Goal: Entertainment & Leisure: Consume media (video, audio)

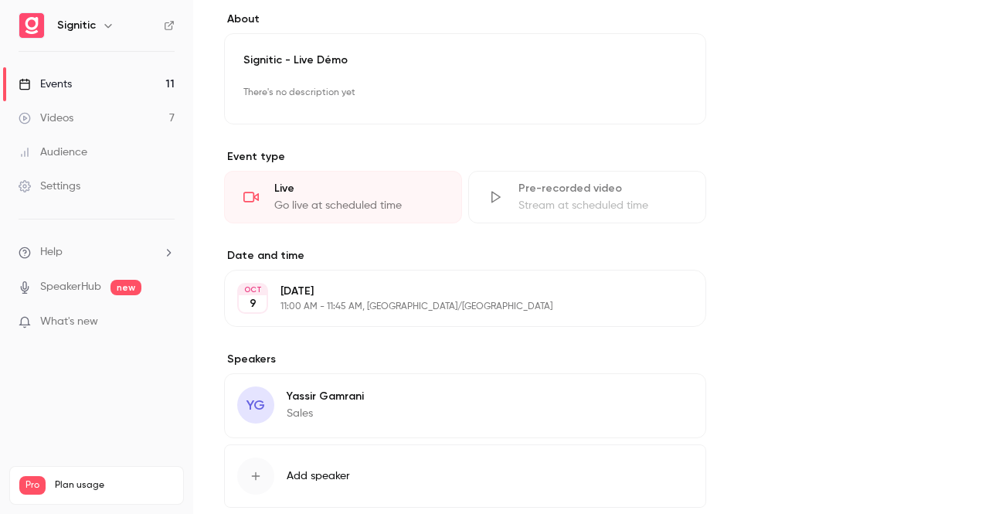
scroll to position [486, 0]
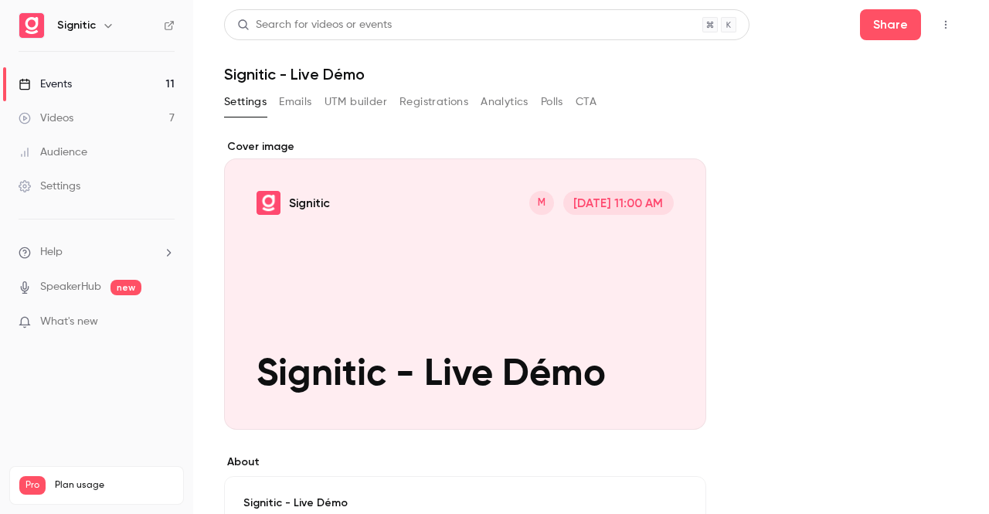
click at [502, 315] on div "Cover image" at bounding box center [465, 284] width 482 height 291
click at [0, 0] on input "Signitic M Oct 16, 11:00 AM Signitic - Live Démo" at bounding box center [0, 0] width 0 height 0
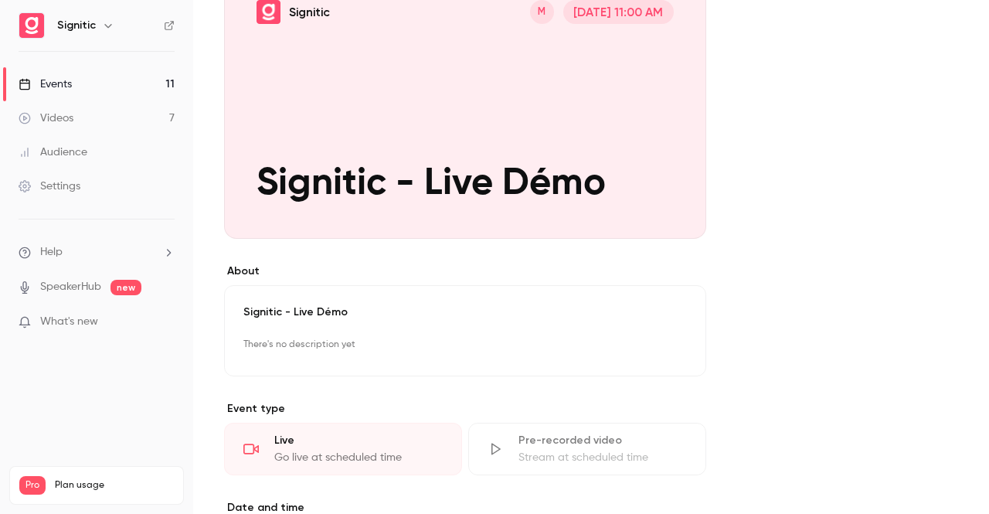
scroll to position [198, 0]
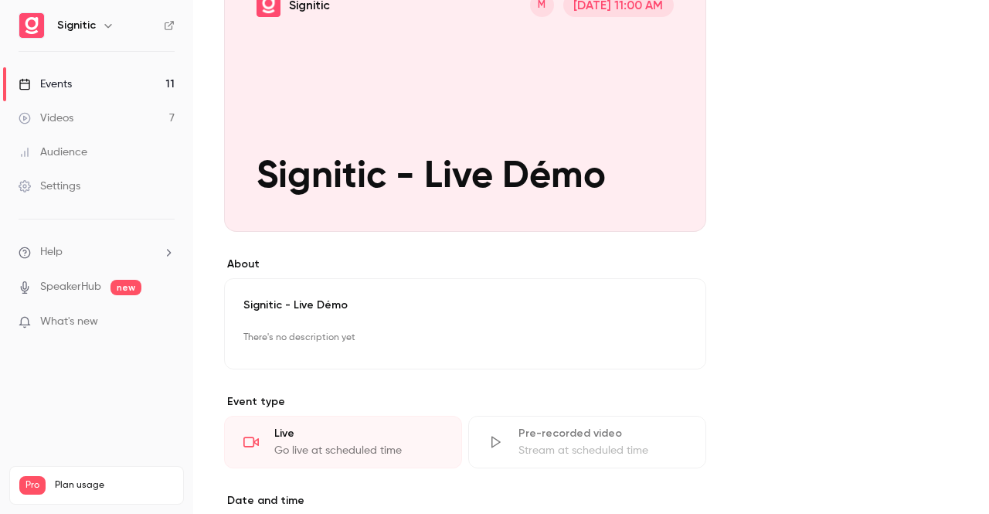
click at [298, 311] on p "Signitic - Live Démo" at bounding box center [465, 305] width 444 height 15
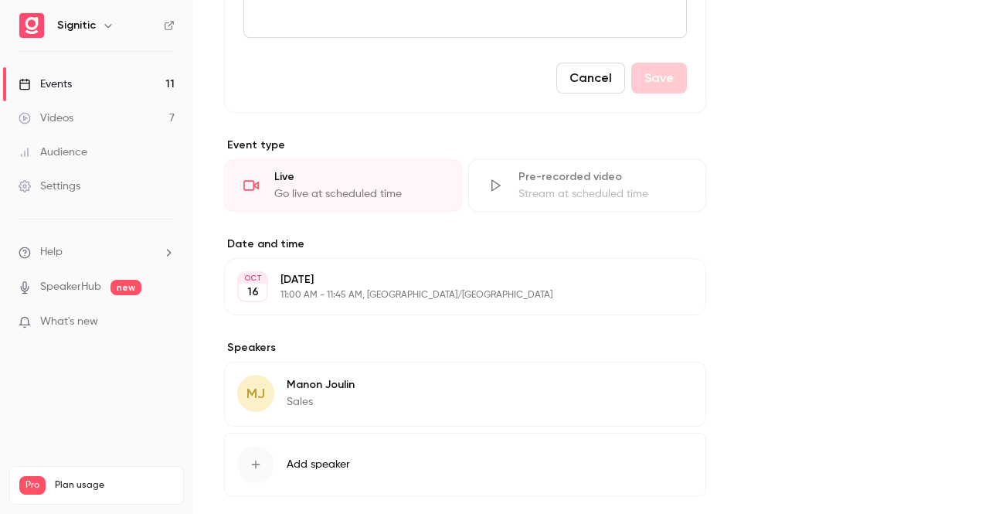
scroll to position [699, 0]
click at [383, 182] on div "Live" at bounding box center [358, 175] width 168 height 15
click at [524, 177] on div "Pre-recorded video" at bounding box center [603, 175] width 168 height 15
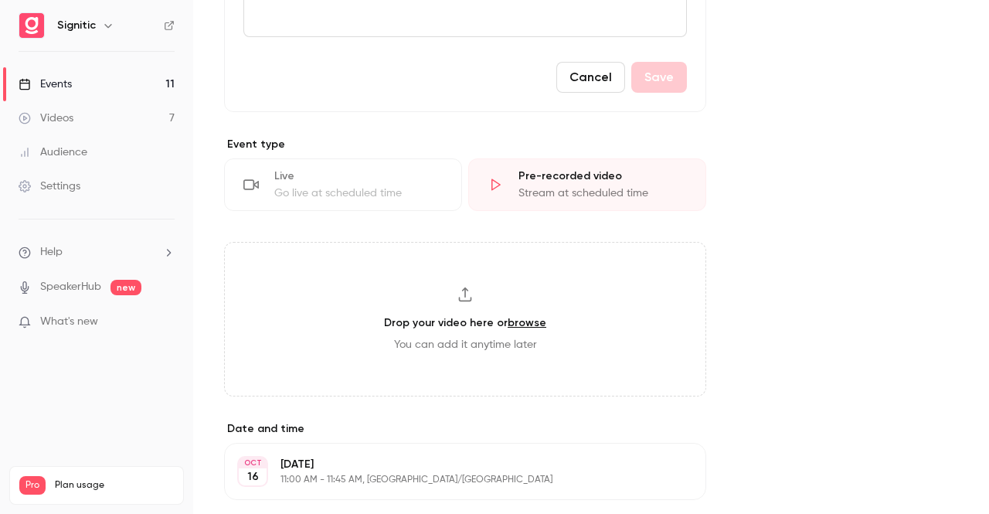
click at [263, 180] on div "Live Go live at scheduled time" at bounding box center [343, 184] width 238 height 53
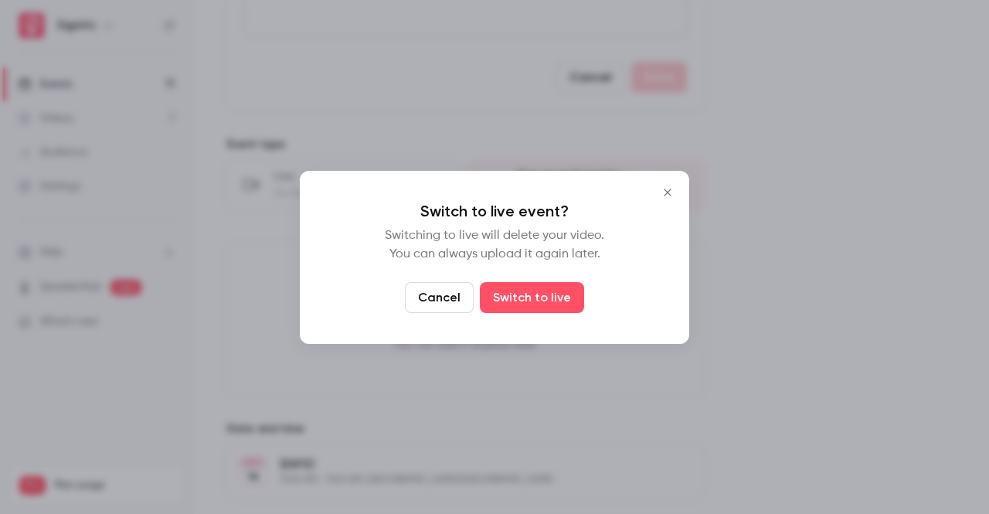
click at [666, 190] on icon "Close" at bounding box center [667, 192] width 7 height 7
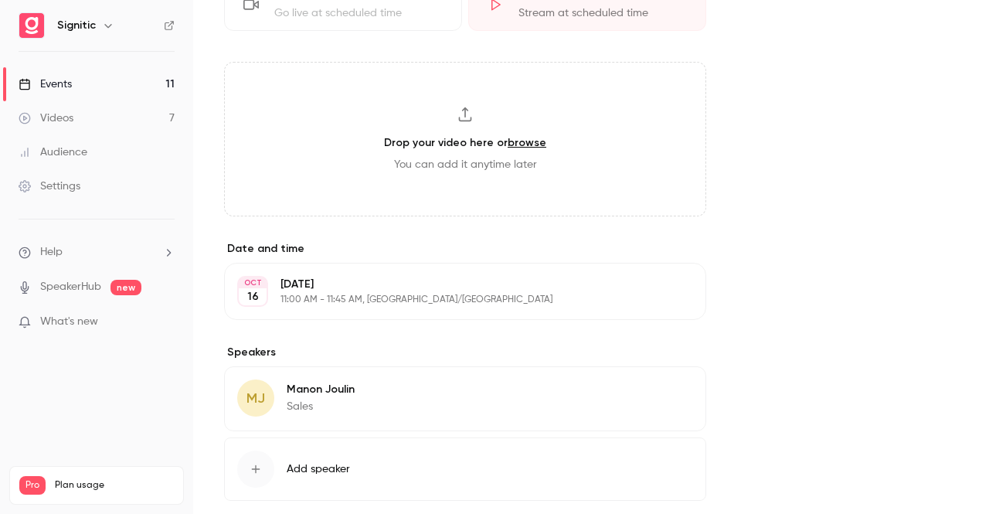
scroll to position [958, 0]
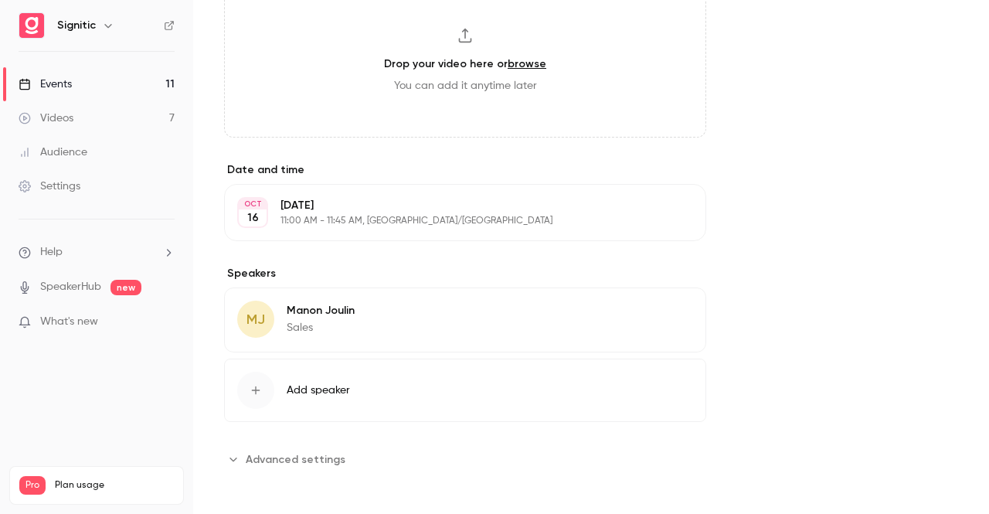
click at [328, 393] on span "Add speaker" at bounding box center [318, 390] width 63 height 15
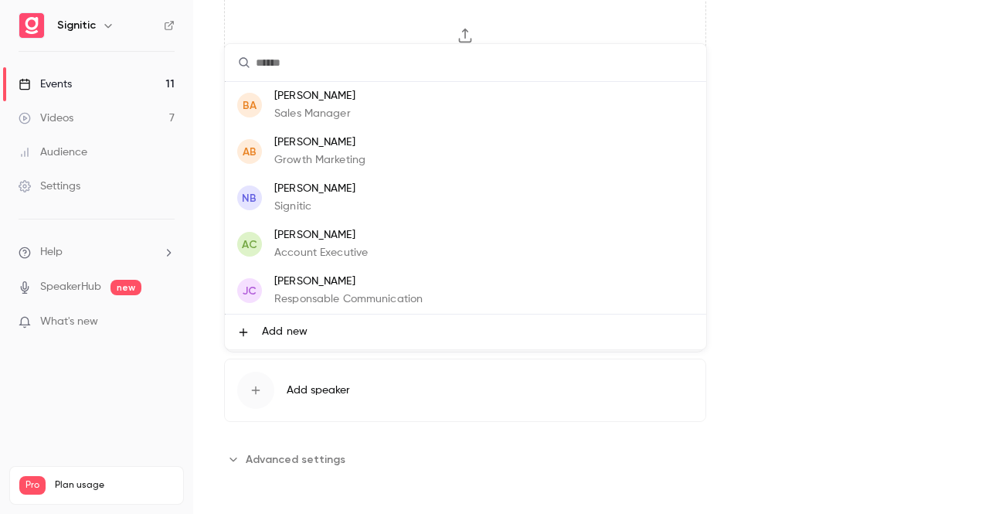
click at [873, 192] on div at bounding box center [494, 257] width 989 height 514
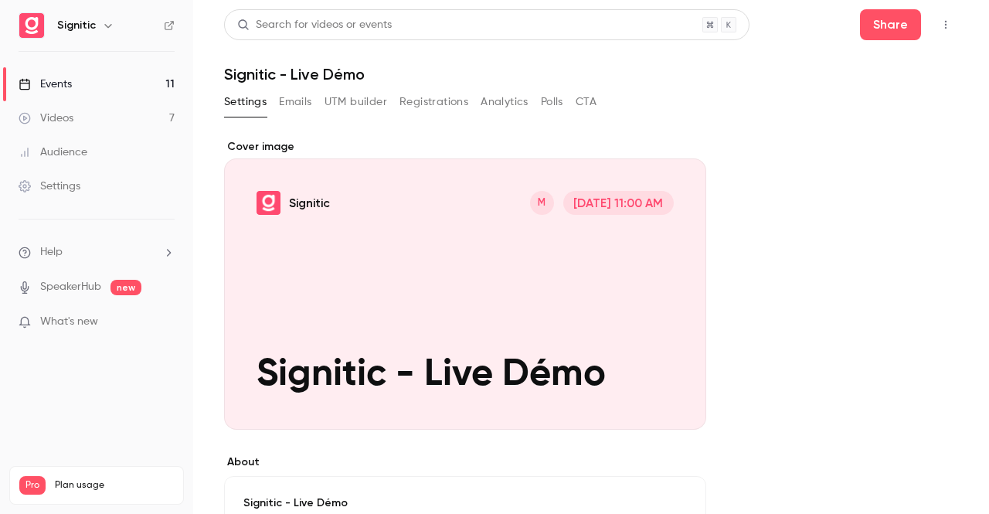
click at [447, 106] on button "Registrations" at bounding box center [434, 102] width 69 height 25
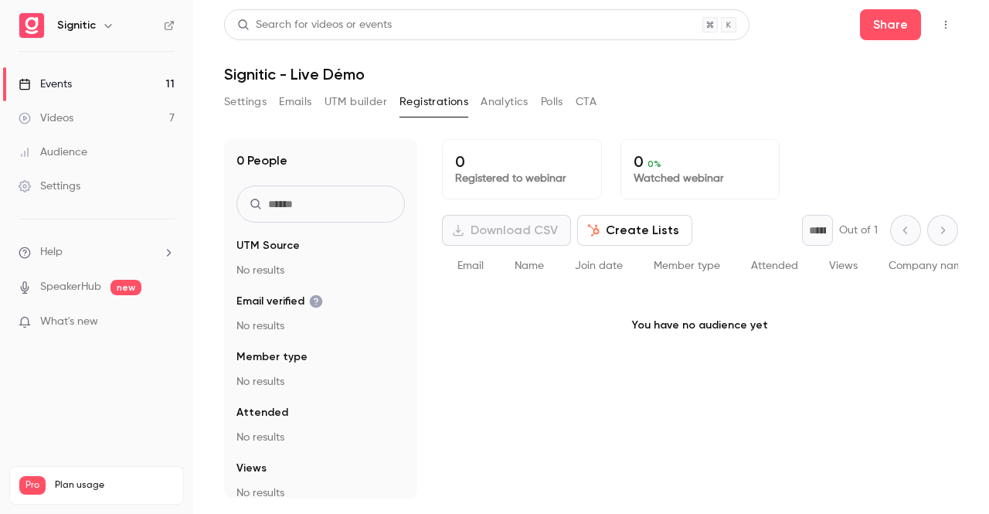
click at [354, 111] on button "UTM builder" at bounding box center [356, 102] width 63 height 25
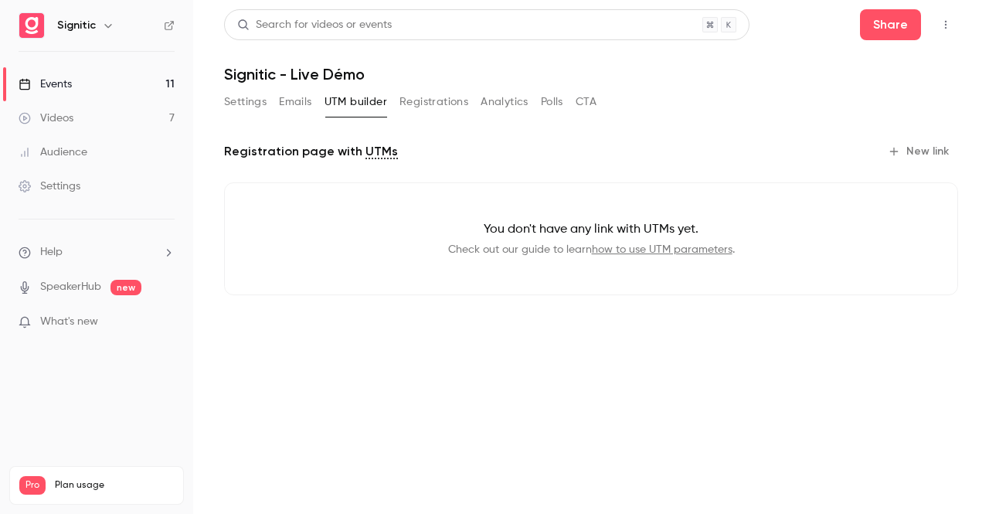
click at [284, 105] on button "Emails" at bounding box center [295, 102] width 32 height 25
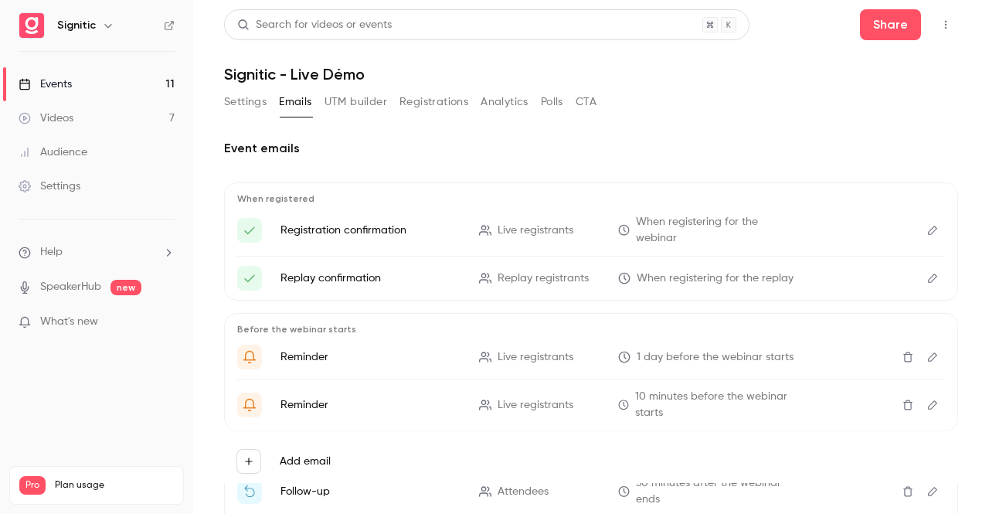
click at [247, 104] on button "Settings" at bounding box center [245, 102] width 43 height 25
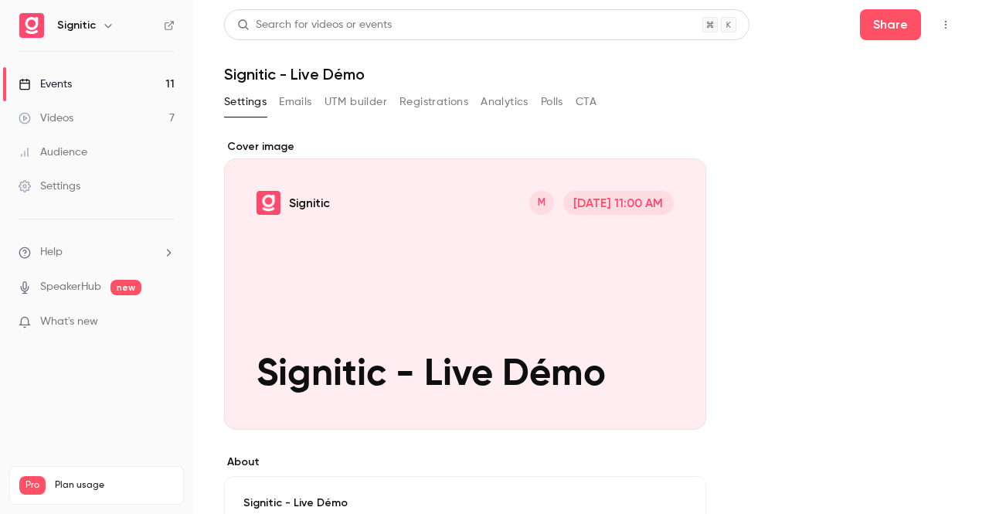
click at [314, 97] on div "Settings Emails UTM builder Registrations Analytics Polls CTA" at bounding box center [410, 102] width 373 height 25
click at [297, 100] on button "Emails" at bounding box center [295, 102] width 32 height 25
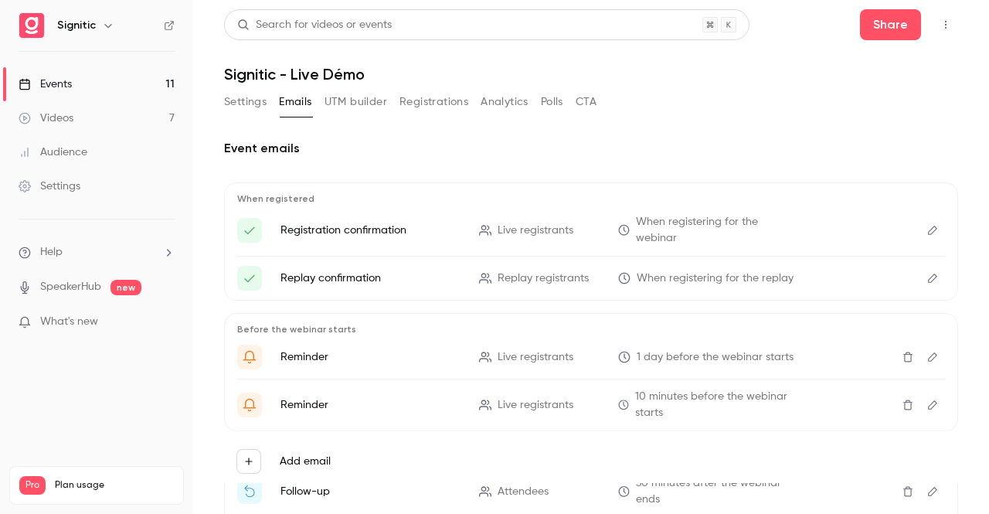
click at [236, 97] on button "Settings" at bounding box center [245, 102] width 43 height 25
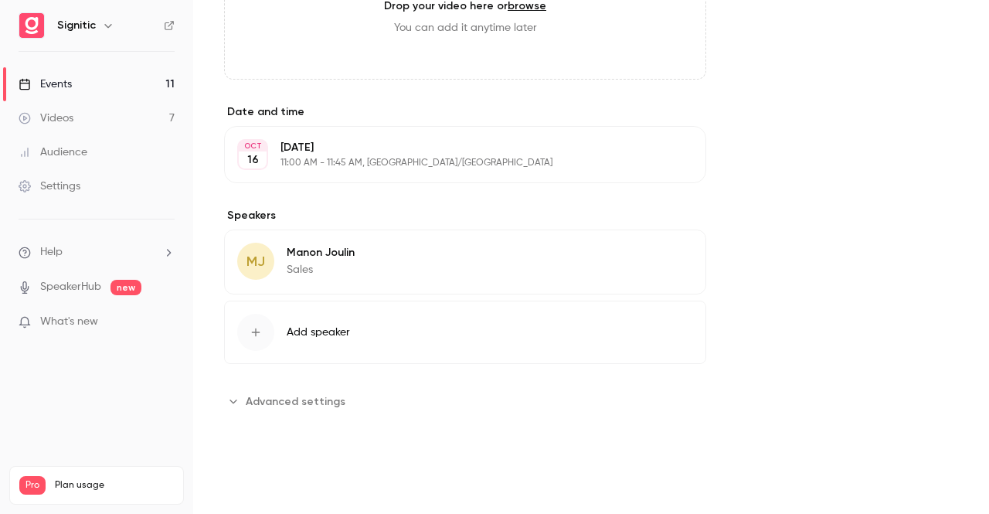
scroll to position [580, 0]
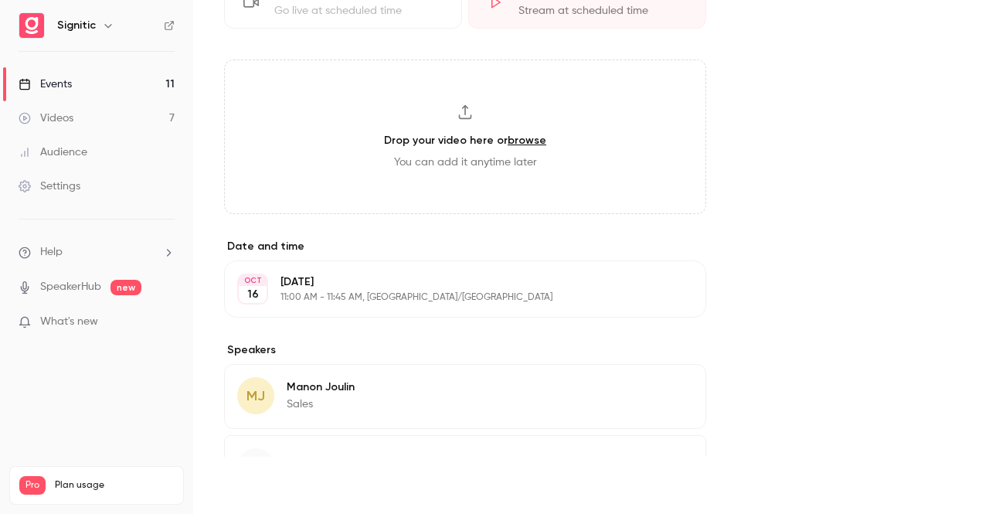
click at [128, 124] on link "Videos 7" at bounding box center [96, 118] width 193 height 34
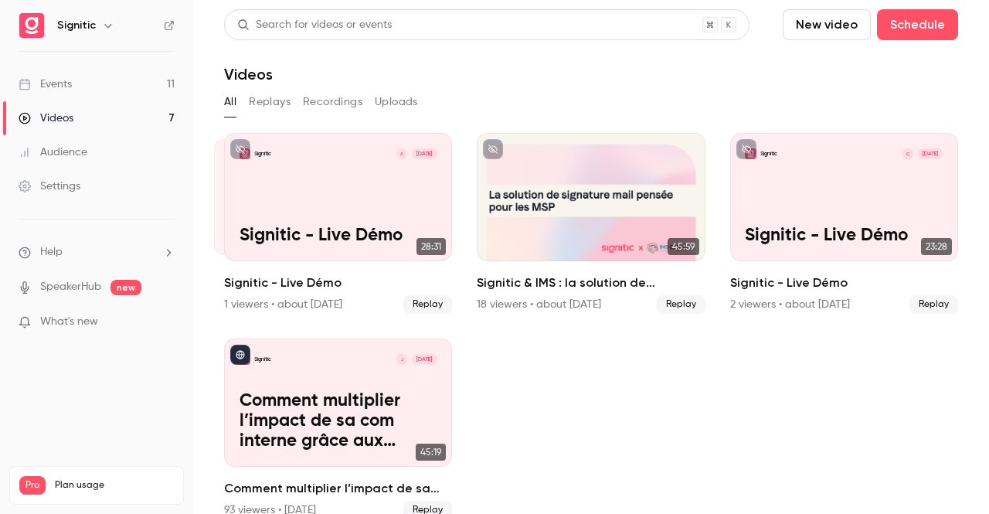
click at [266, 103] on button "Replays" at bounding box center [270, 102] width 42 height 25
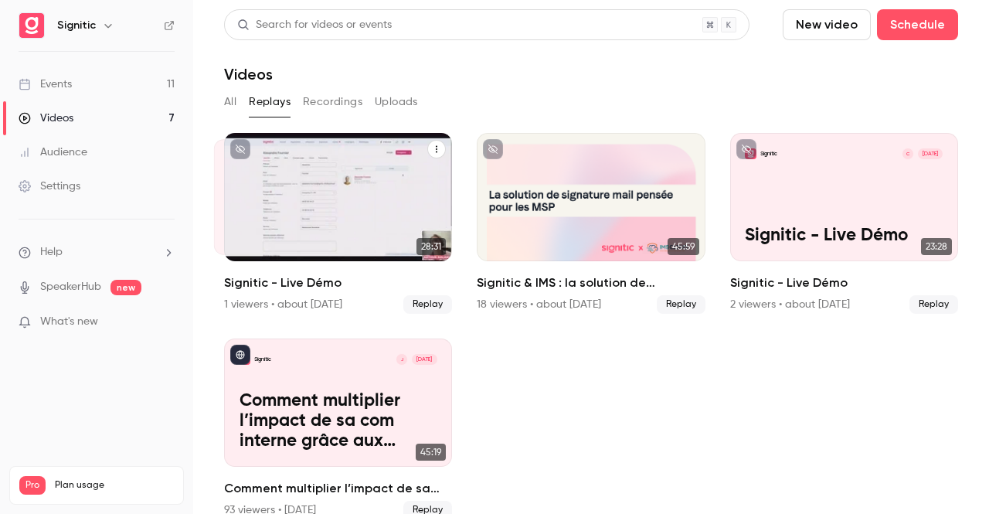
click at [311, 219] on div "Signitic A Jul 17 Signitic - Live Démo" at bounding box center [338, 197] width 228 height 128
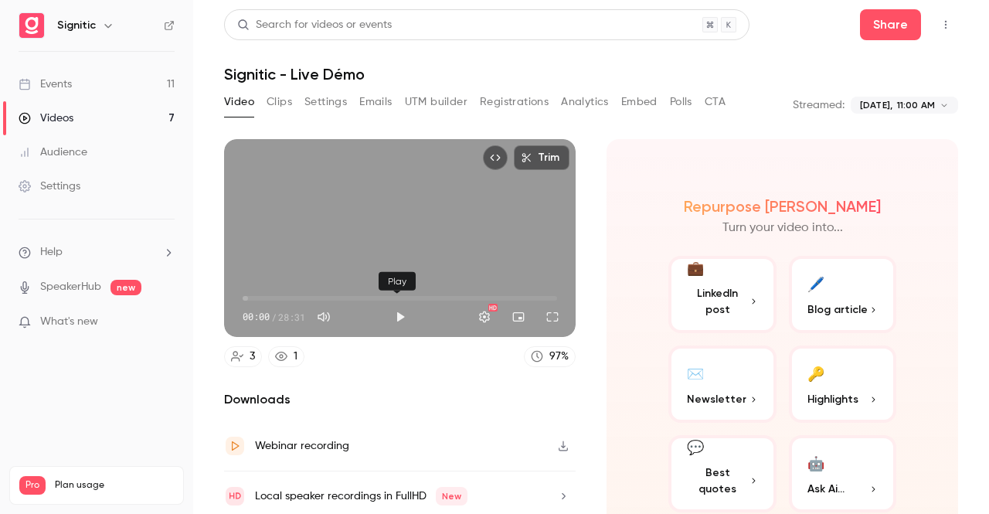
click at [391, 318] on button "Play" at bounding box center [400, 316] width 31 height 31
click at [400, 310] on button "Pause" at bounding box center [400, 316] width 31 height 31
click at [400, 310] on button "Play" at bounding box center [400, 316] width 31 height 31
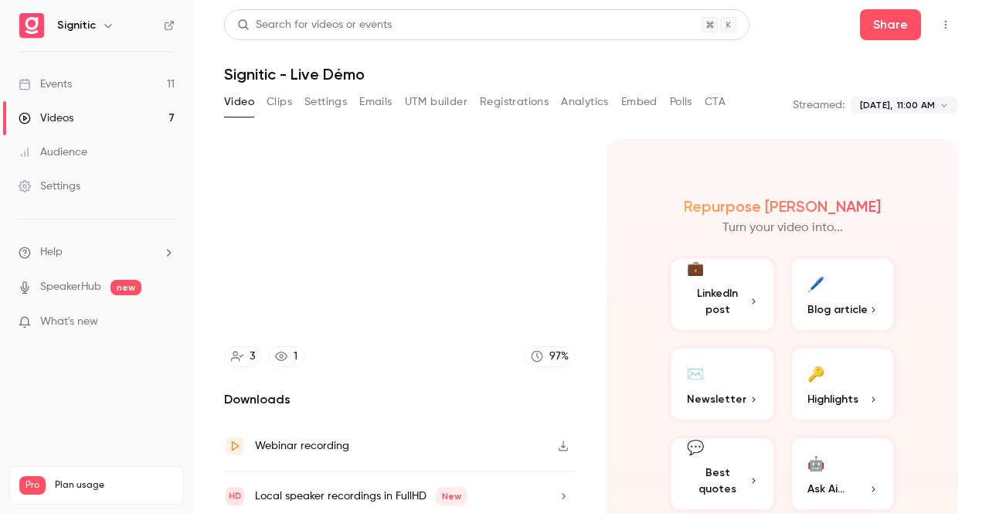
type input "****"
click at [267, 100] on button "Clips" at bounding box center [280, 102] width 26 height 25
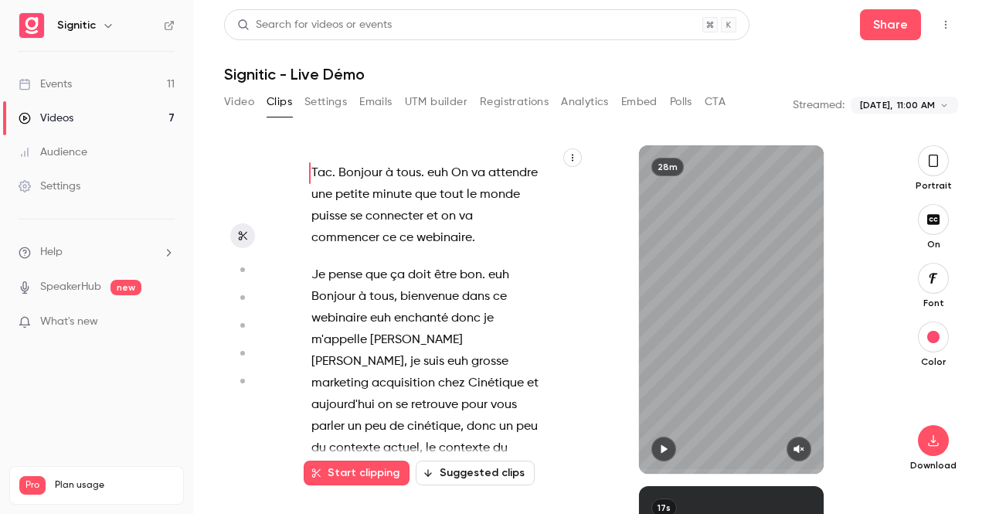
click at [243, 103] on button "Video" at bounding box center [239, 102] width 30 height 25
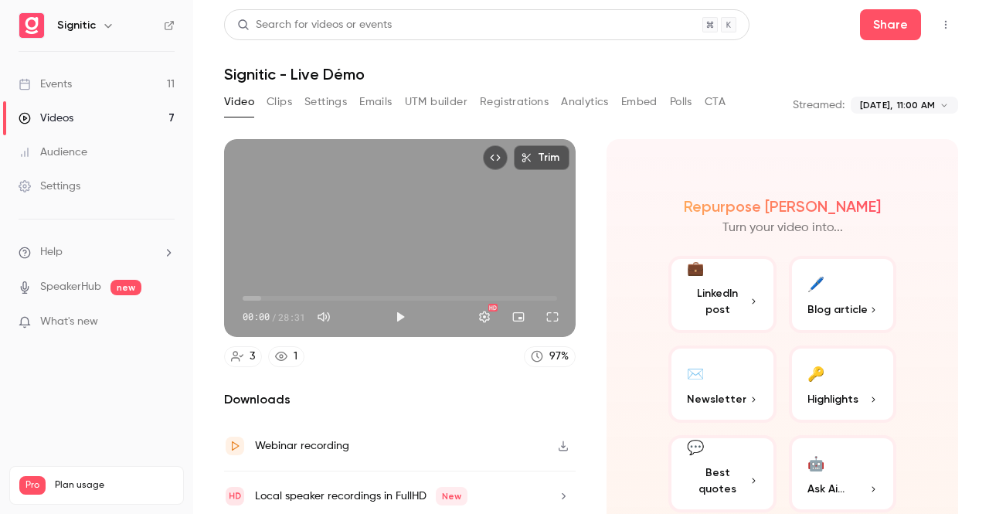
click at [224, 90] on button "Video" at bounding box center [239, 102] width 30 height 25
click at [395, 308] on button "Play" at bounding box center [400, 316] width 31 height 31
click at [247, 296] on span "00:08" at bounding box center [244, 298] width 5 height 5
click at [251, 296] on span "00:34" at bounding box center [249, 298] width 5 height 5
click at [373, 245] on div "Trim 03:31 03:31 / 28:31 HD" at bounding box center [400, 238] width 352 height 198
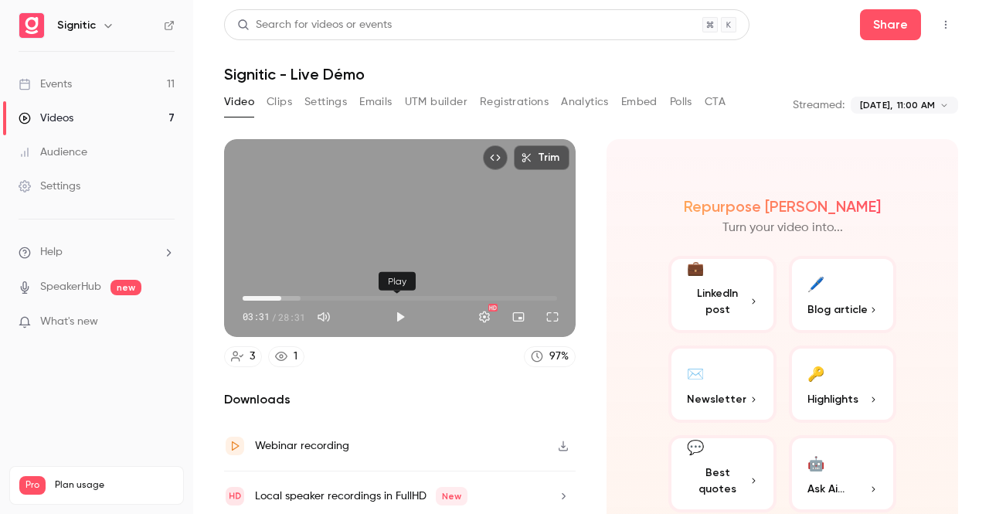
click at [396, 312] on button "Play" at bounding box center [400, 316] width 31 height 31
click at [549, 309] on button "Full screen" at bounding box center [552, 316] width 31 height 31
click at [551, 309] on button "Full screen" at bounding box center [552, 316] width 31 height 31
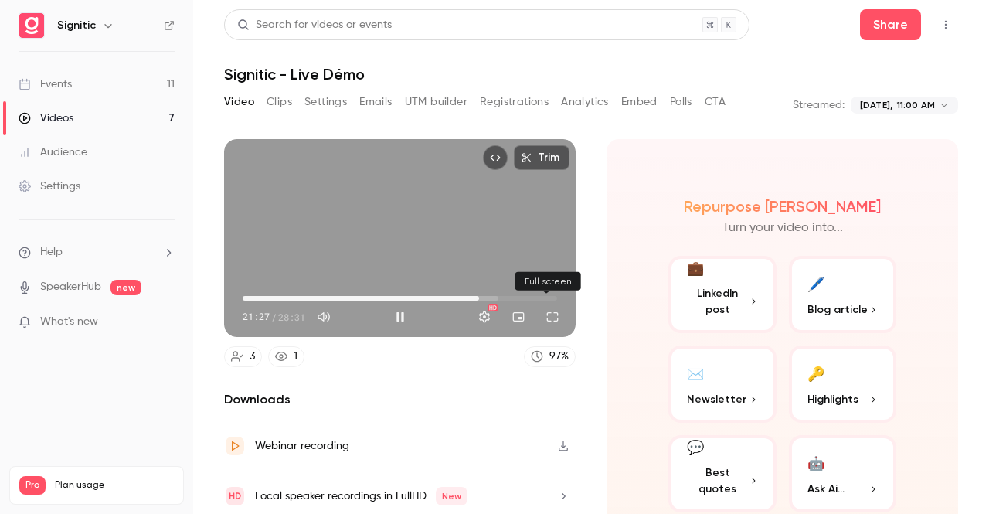
click at [553, 318] on button "Full screen" at bounding box center [552, 316] width 31 height 31
click at [402, 307] on button "Pause" at bounding box center [400, 316] width 31 height 31
type input "******"
click at [326, 110] on button "Settings" at bounding box center [326, 102] width 43 height 25
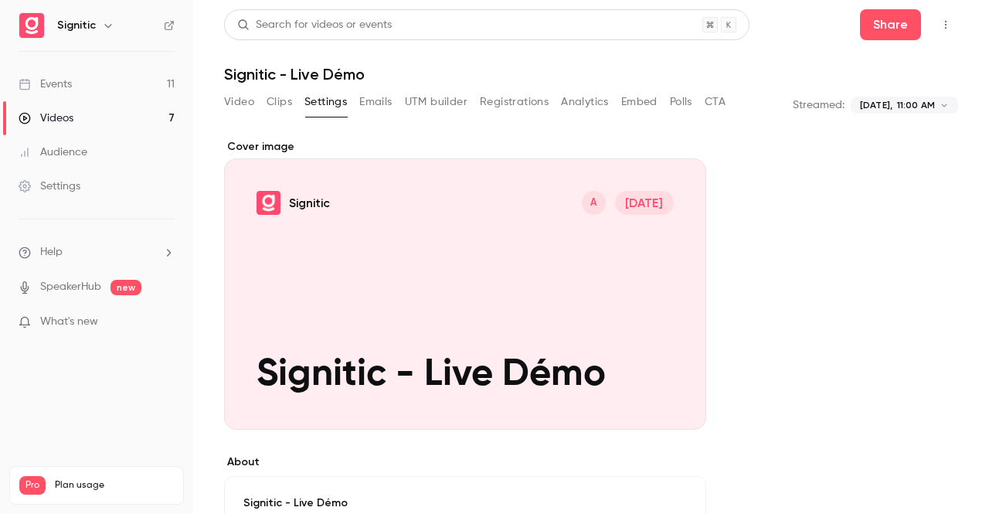
click at [288, 107] on button "Clips" at bounding box center [280, 102] width 26 height 25
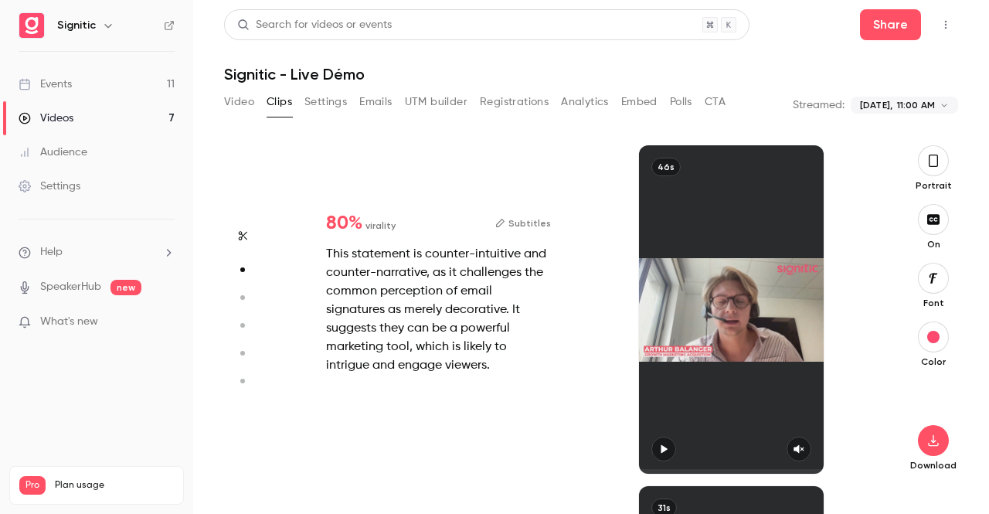
type input "*"
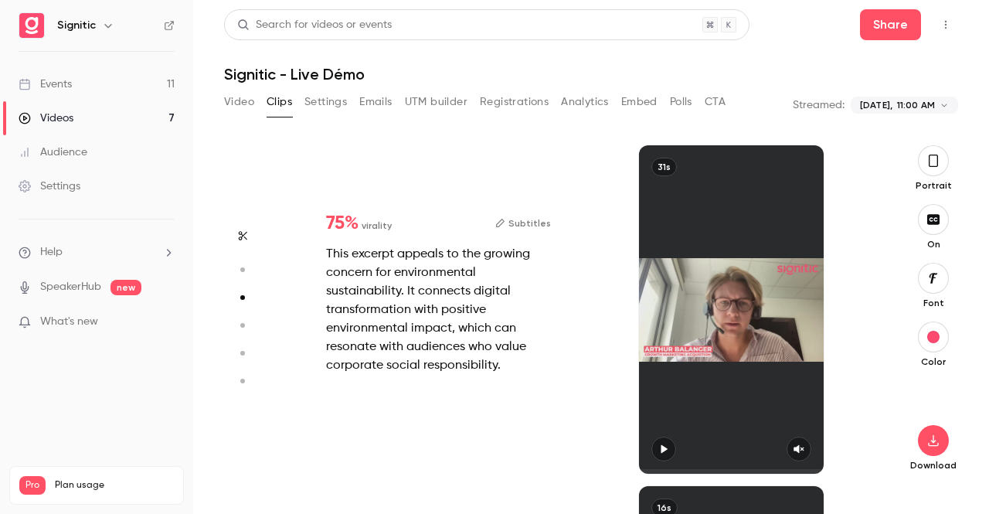
type input "*"
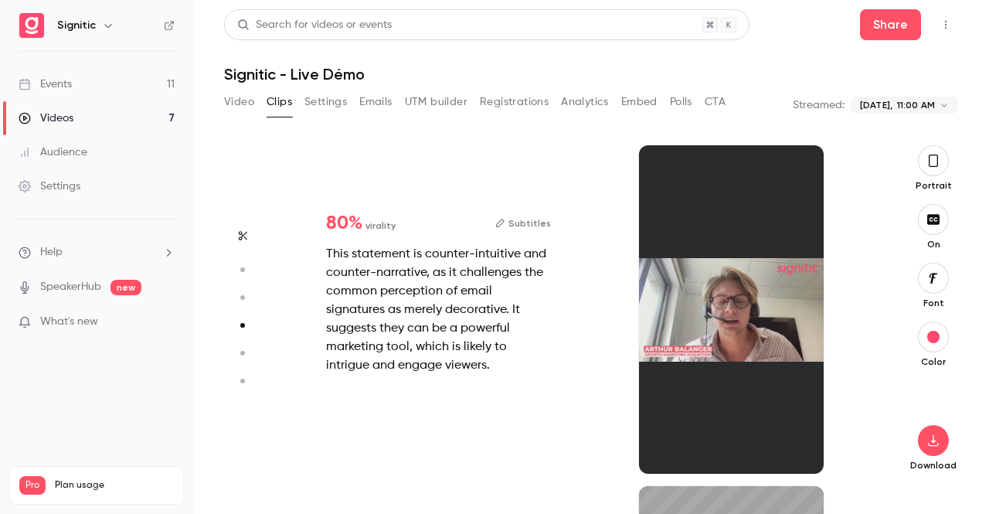
type input "*"
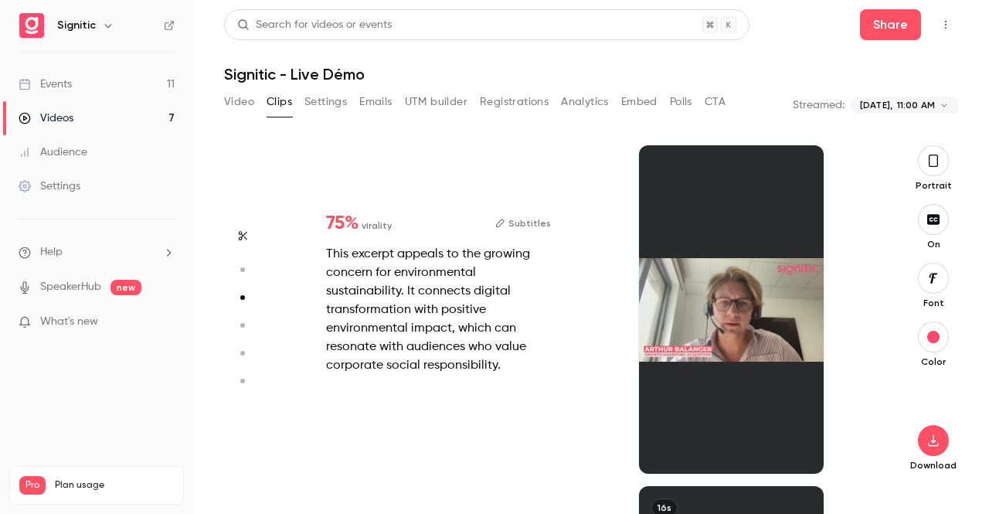
type input "*"
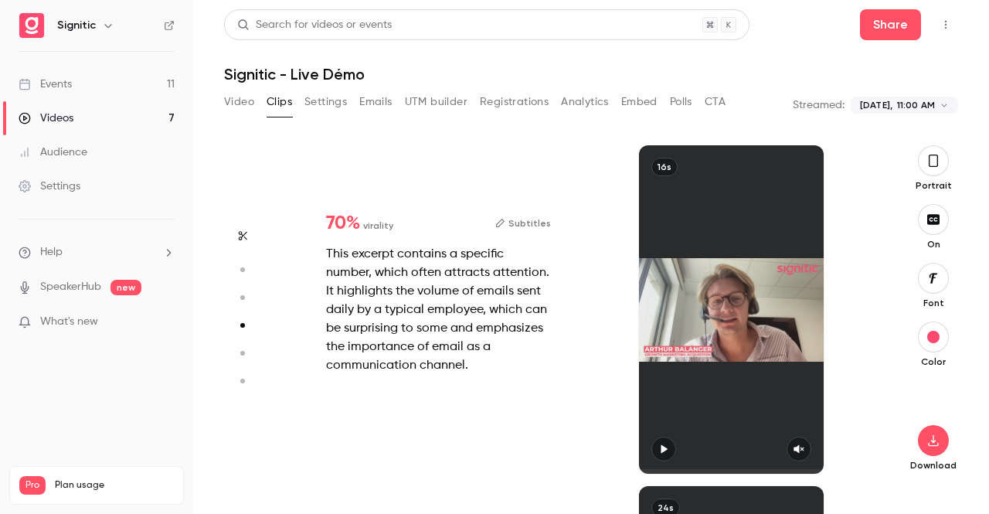
type input "*"
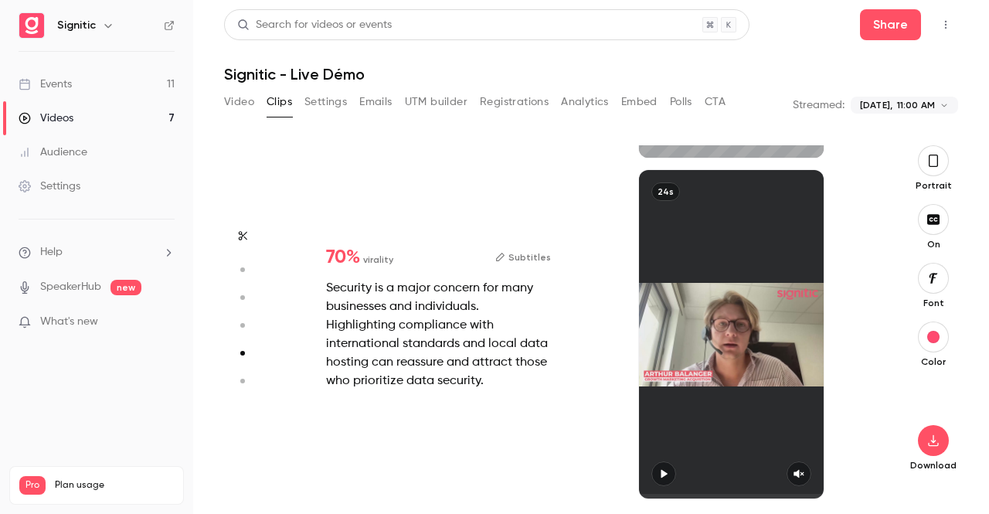
type input "*"
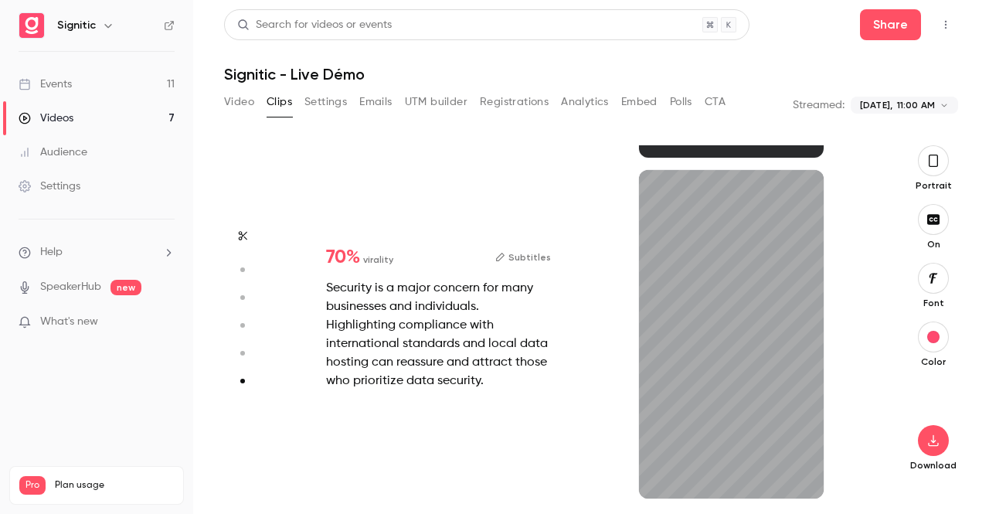
scroll to position [1680, 0]
type input "*"
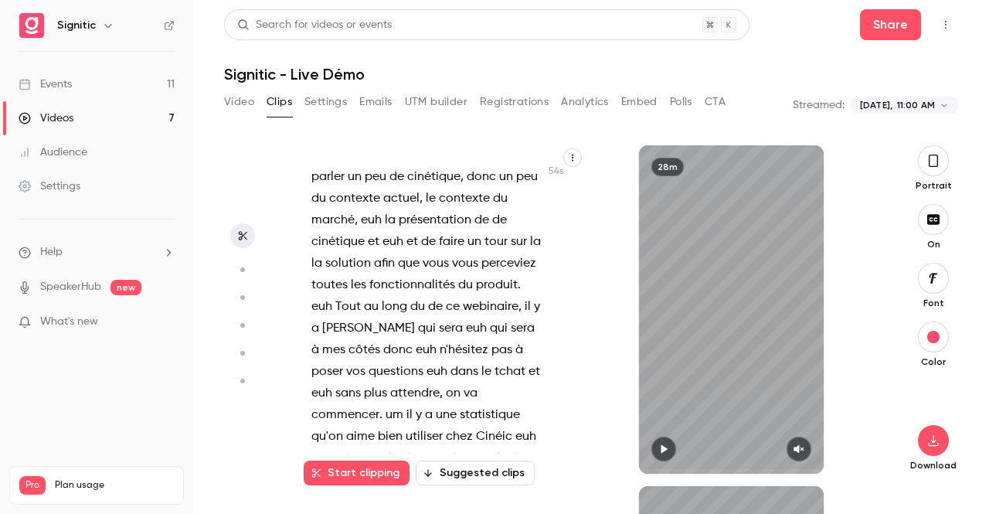
scroll to position [254, 0]
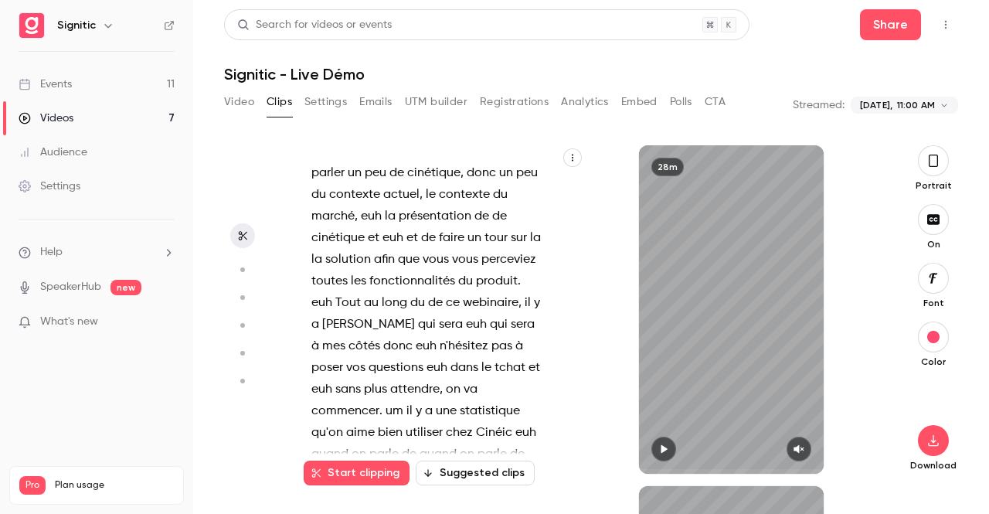
click at [45, 126] on link "Videos 7" at bounding box center [96, 118] width 193 height 34
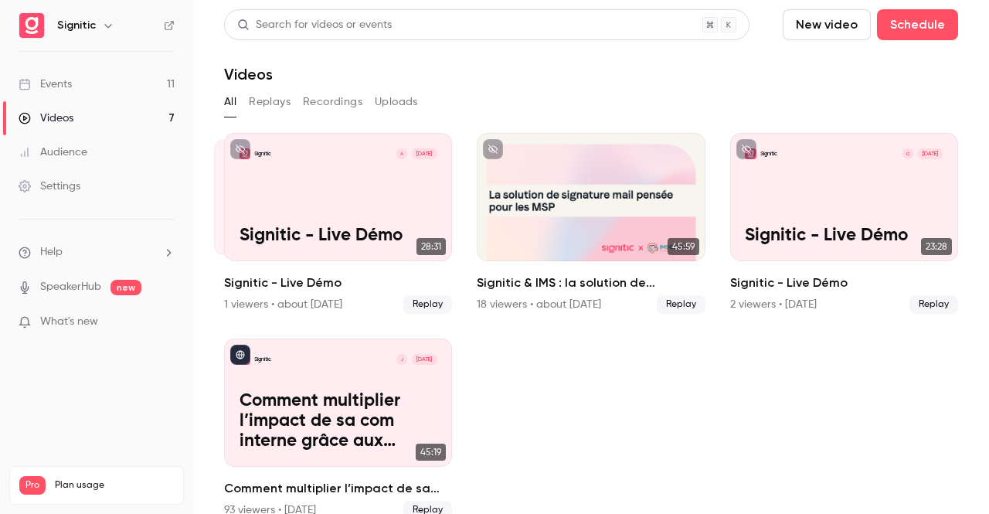
click at [260, 114] on div "All Replays Recordings Uploads" at bounding box center [591, 105] width 734 height 31
click at [272, 104] on button "Replays" at bounding box center [270, 102] width 42 height 25
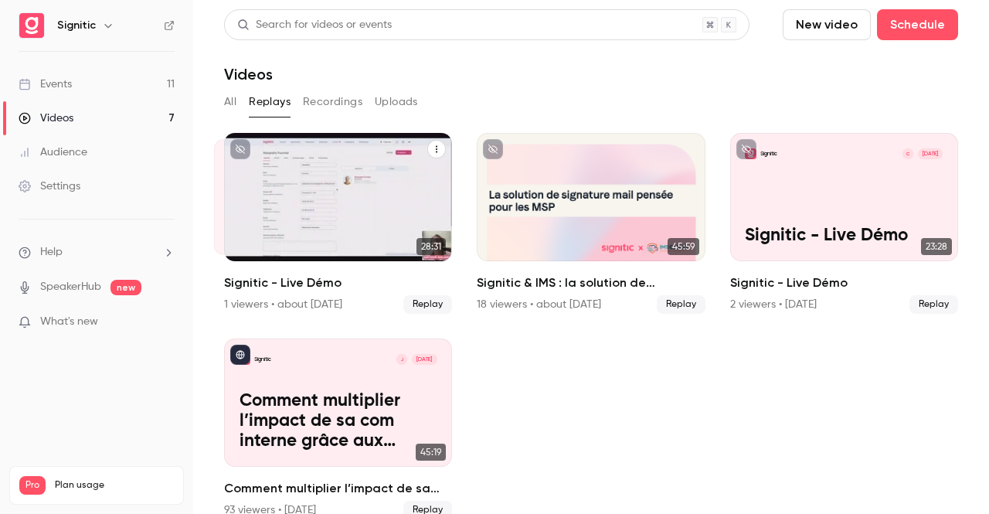
click at [293, 176] on div "Signitic A Jul 17 Signitic - Live Démo" at bounding box center [338, 197] width 228 height 128
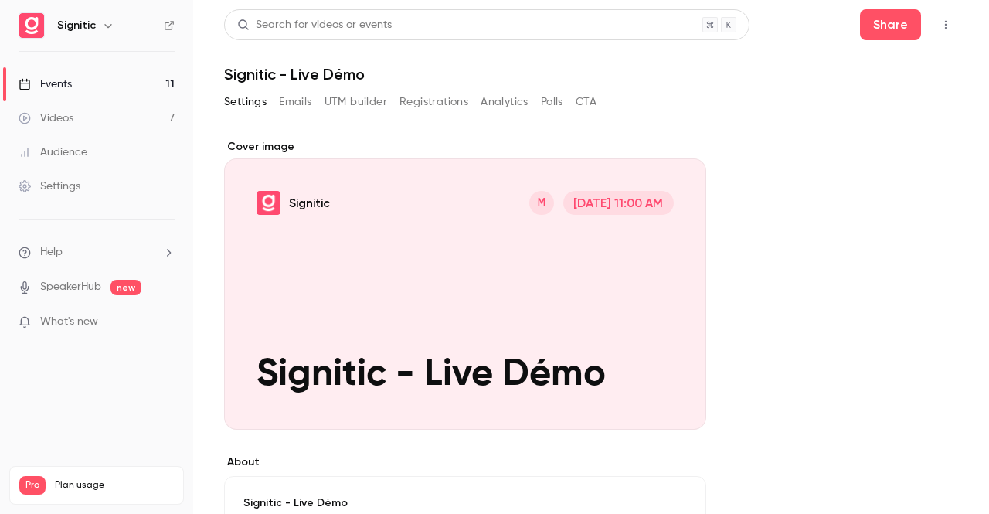
click at [934, 17] on button "button" at bounding box center [946, 24] width 25 height 25
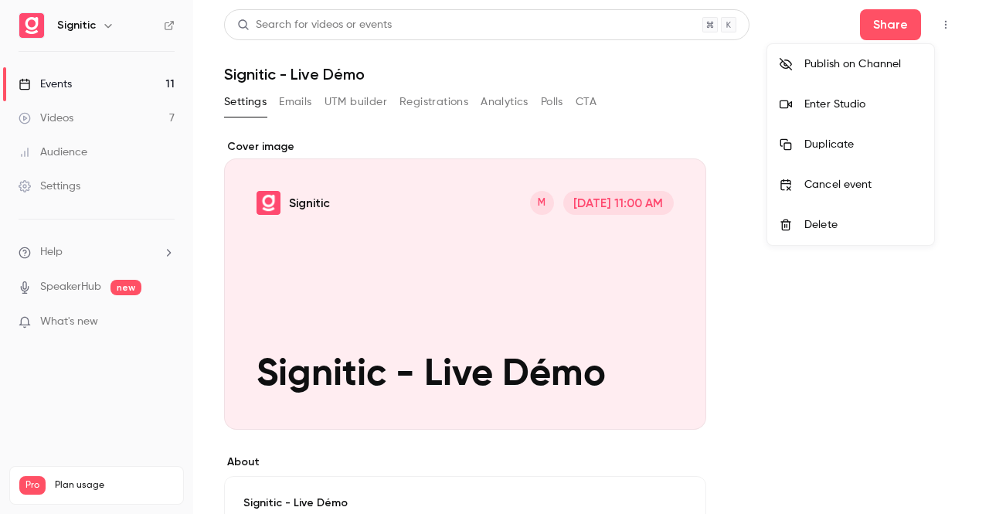
click at [923, 17] on div at bounding box center [494, 257] width 989 height 514
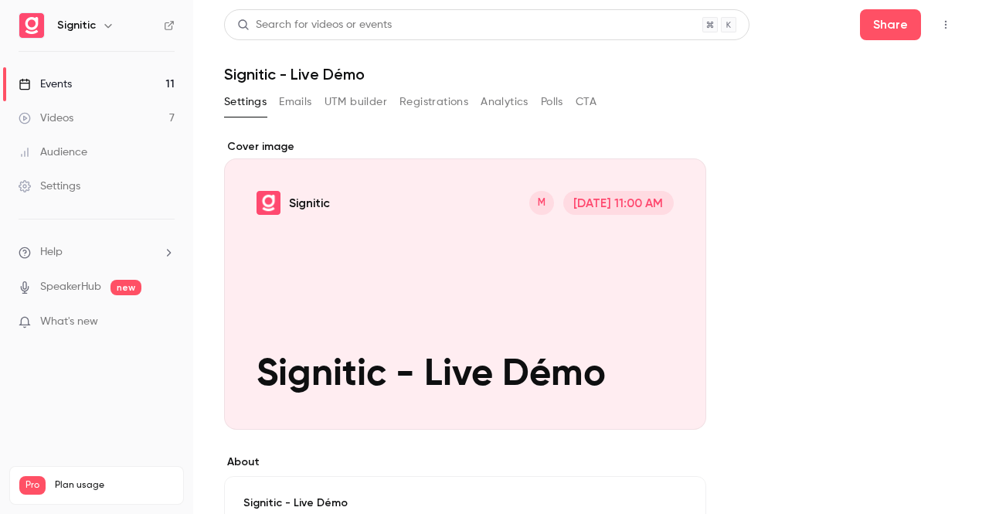
click at [83, 128] on link "Videos 7" at bounding box center [96, 118] width 193 height 34
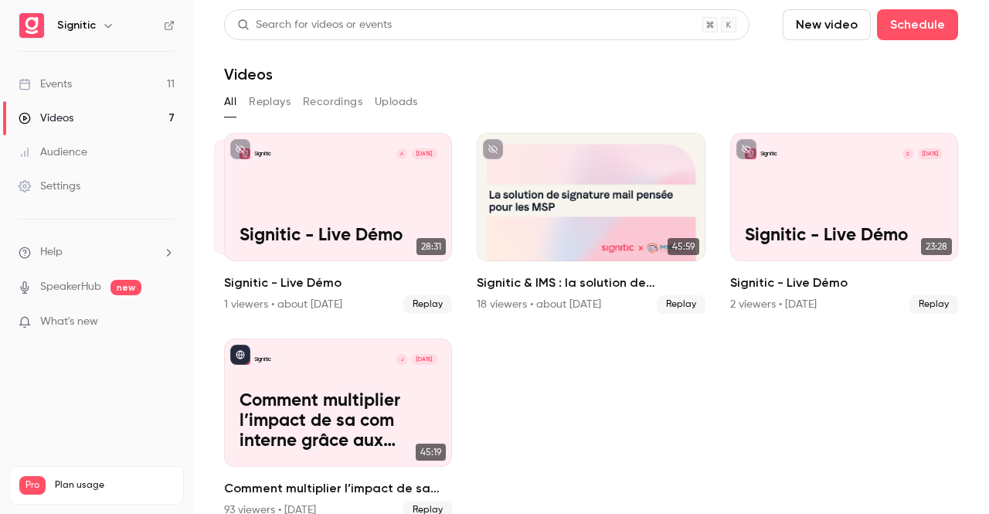
click at [36, 32] on img at bounding box center [31, 25] width 25 height 25
click at [102, 27] on icon "button" at bounding box center [108, 25] width 12 height 12
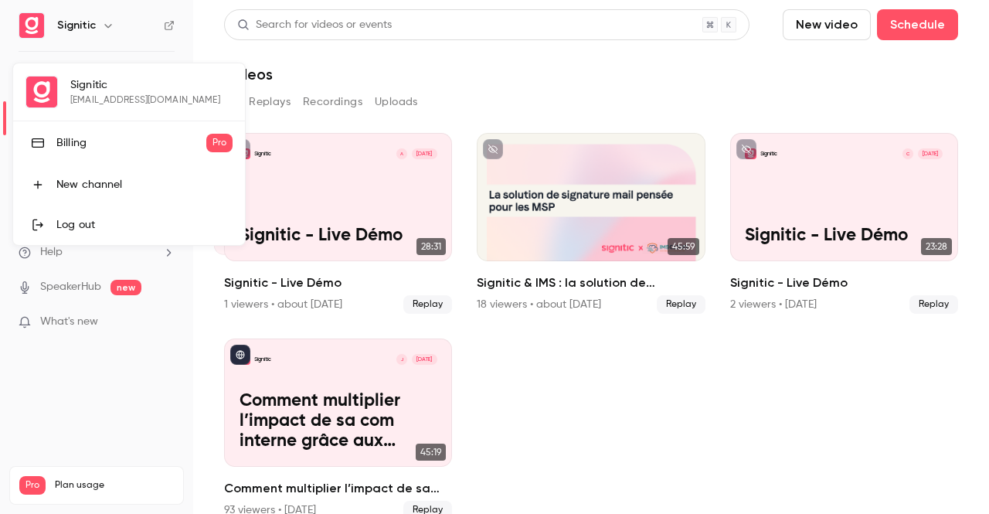
click at [46, 103] on div "Signitic yassir.gamrani@signitic.com Billing Pro New channel Log out" at bounding box center [129, 154] width 232 height 182
click at [90, 386] on div at bounding box center [494, 257] width 989 height 514
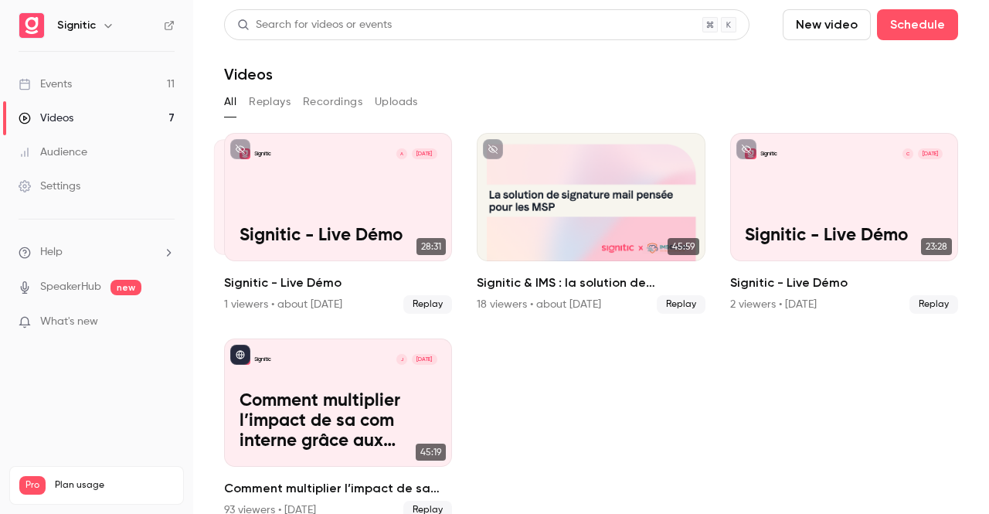
click at [833, 88] on section "Search for videos or events New video Schedule Videos All Replays Recordings Up…" at bounding box center [591, 256] width 734 height 495
